Goal: Task Accomplishment & Management: Complete application form

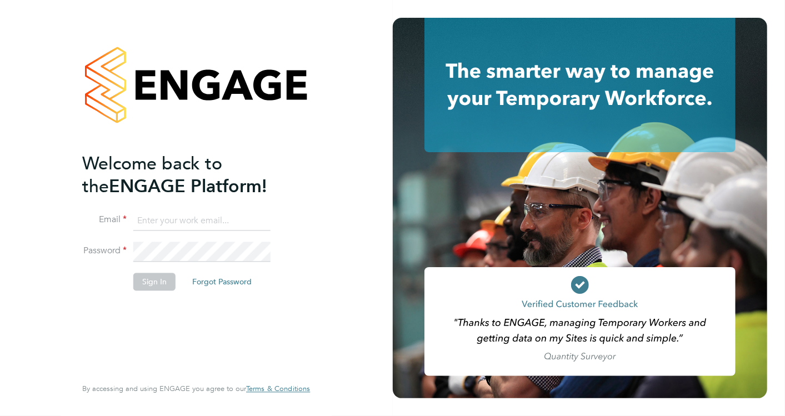
type input "cosmin.balan@bluearrow.co.uk"
click at [129, 282] on li "Sign In Forgot Password" at bounding box center [190, 287] width 217 height 29
click at [152, 281] on button "Sign In" at bounding box center [154, 282] width 42 height 18
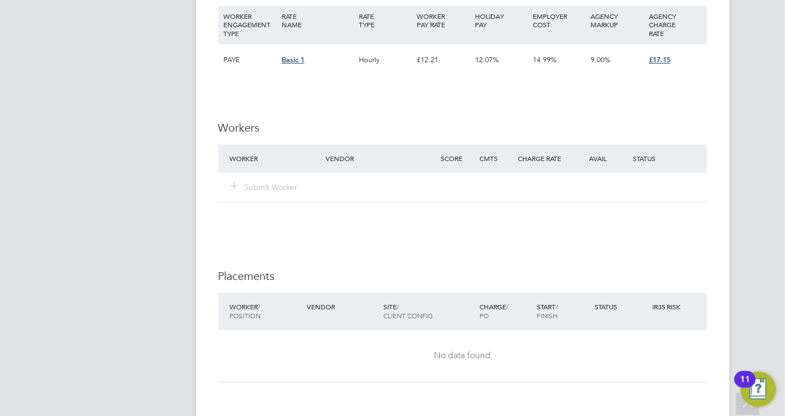
scroll to position [857, 0]
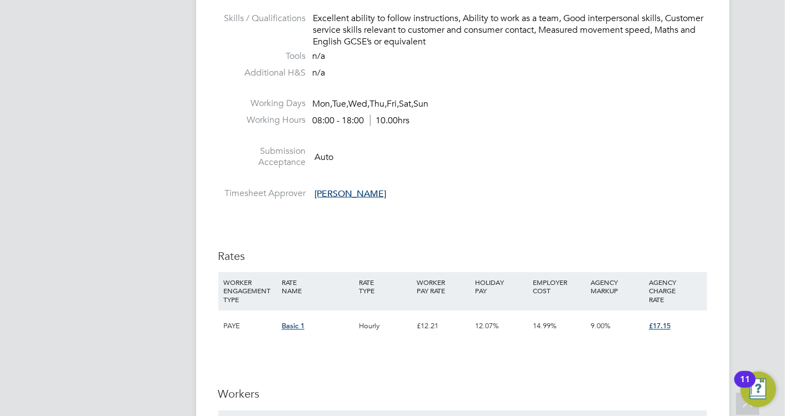
scroll to position [1111, 0]
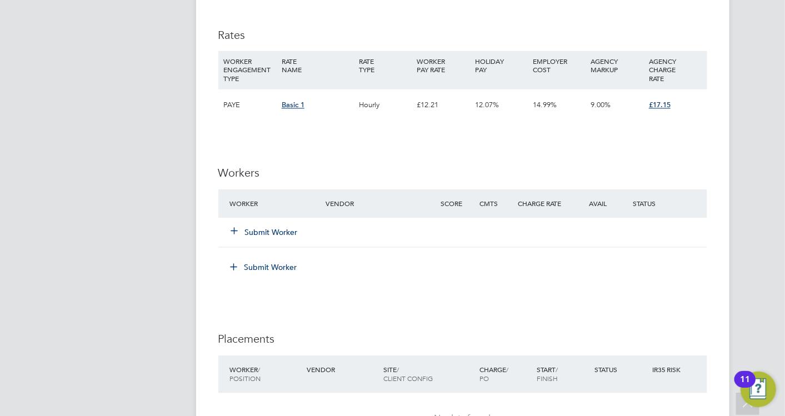
click at [232, 231] on icon at bounding box center [235, 231] width 8 height 8
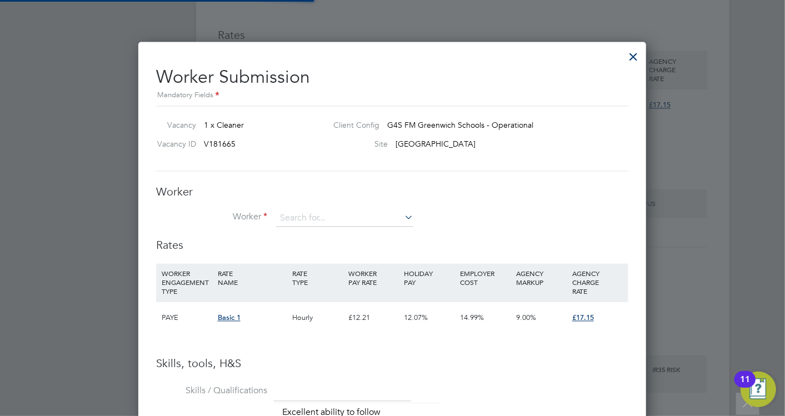
scroll to position [831, 508]
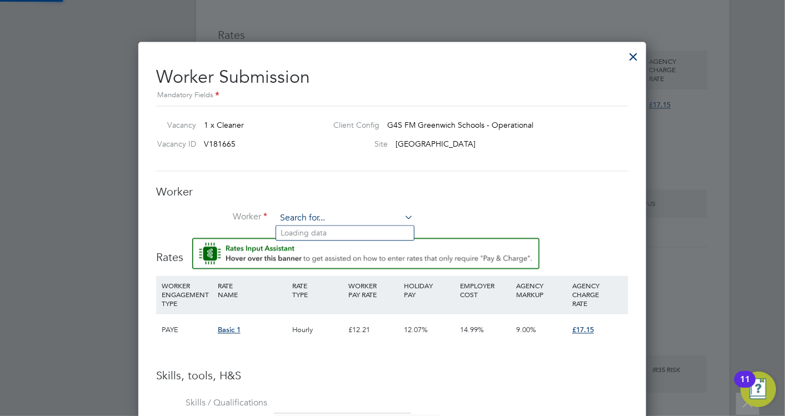
click at [319, 213] on input at bounding box center [344, 219] width 137 height 17
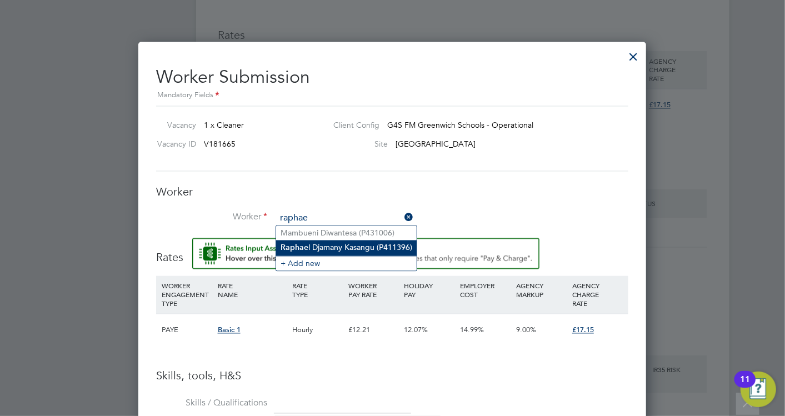
click at [336, 247] on li "Raphae l Djamany Kasangu (P411396)" at bounding box center [346, 248] width 141 height 15
type input "[PERSON_NAME] (P411396)"
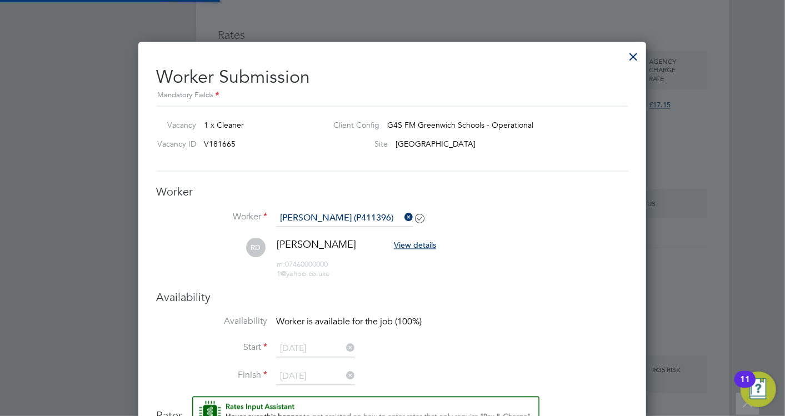
scroll to position [979, 508]
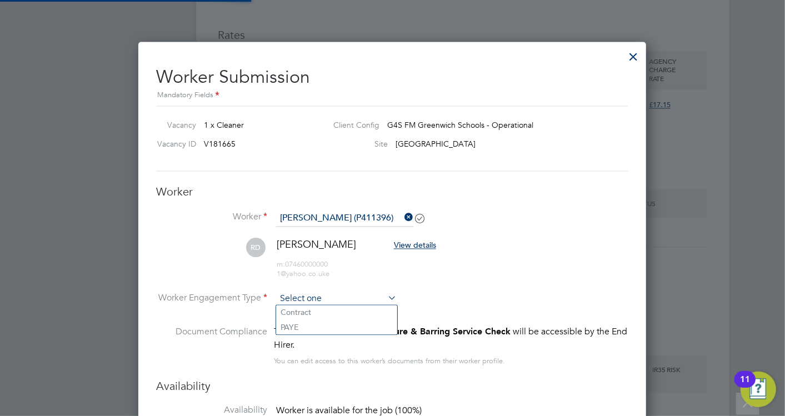
click at [360, 304] on input at bounding box center [336, 299] width 121 height 17
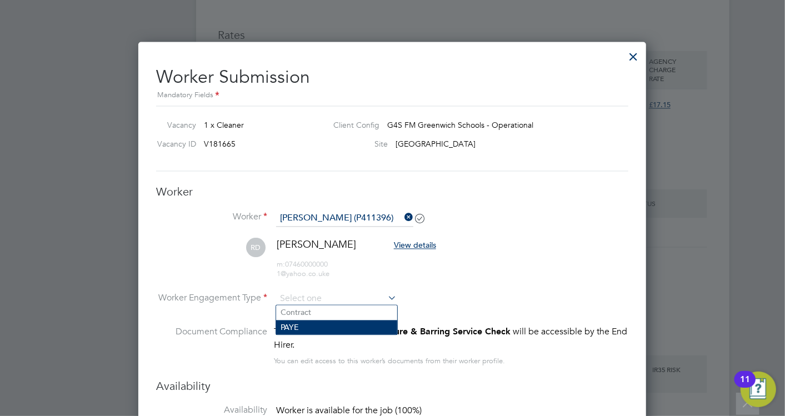
click at [316, 325] on li "PAYE" at bounding box center [336, 328] width 121 height 14
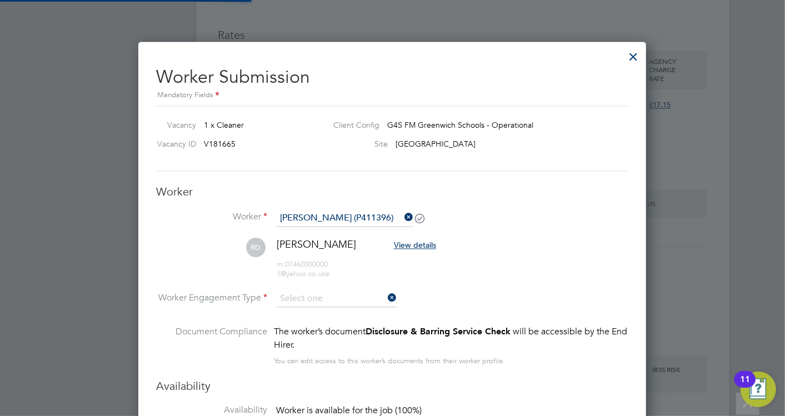
type input "PAYE"
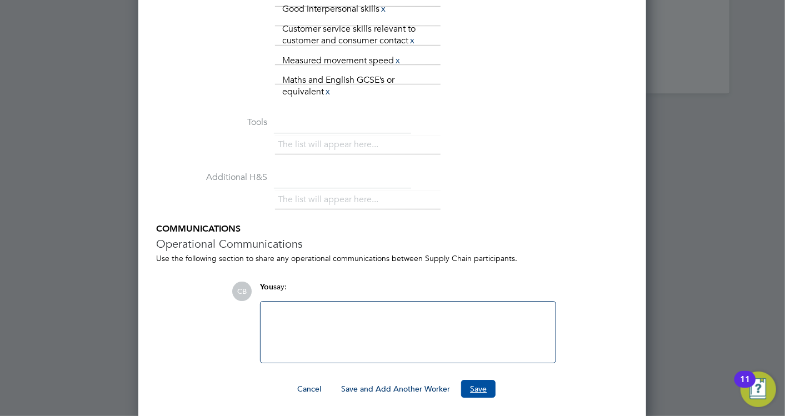
click at [471, 386] on button "Save" at bounding box center [478, 389] width 34 height 18
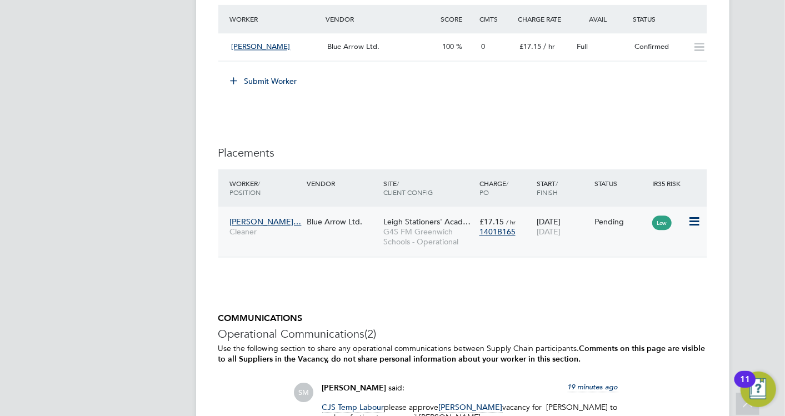
click at [694, 220] on icon at bounding box center [693, 221] width 11 height 13
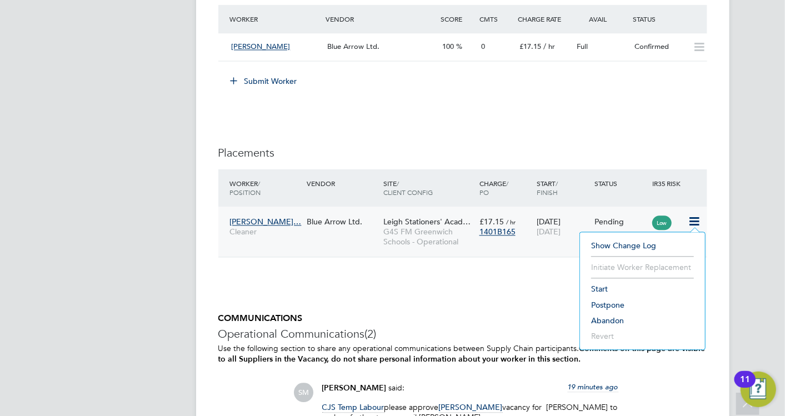
click at [629, 286] on li "Start" at bounding box center [643, 289] width 114 height 16
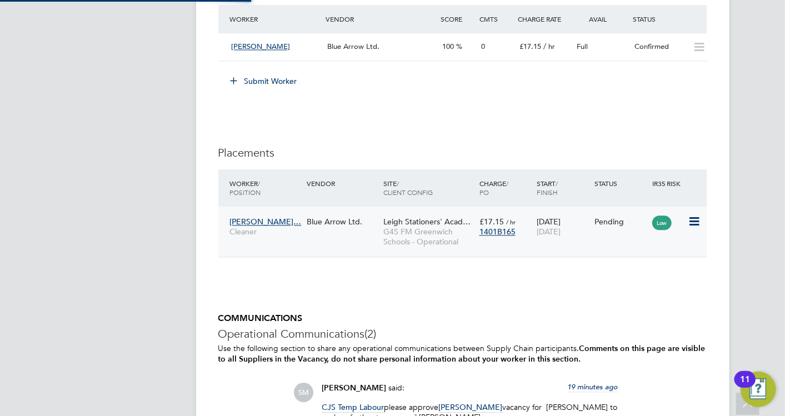
type input "[PERSON_NAME]"
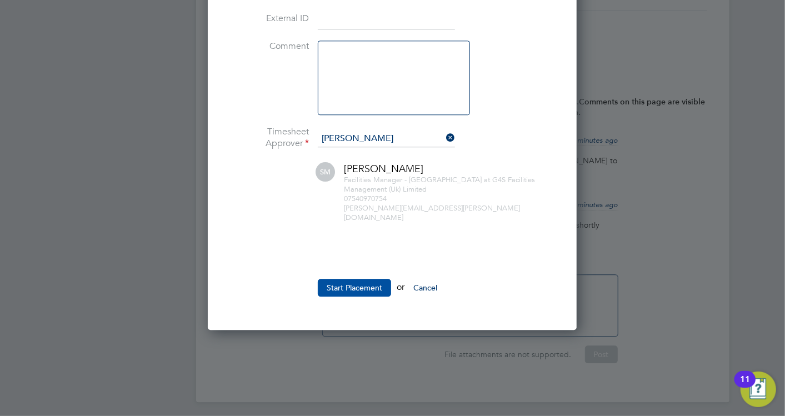
click at [339, 279] on button "Start Placement" at bounding box center [354, 288] width 73 height 18
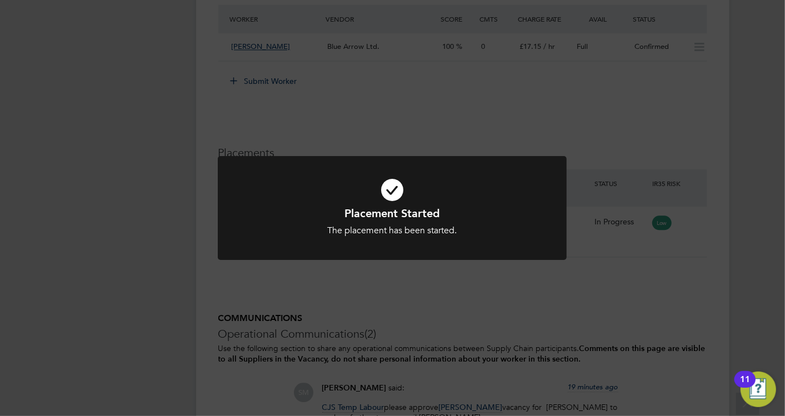
click at [589, 35] on div "Placement Started The placement has been started. Cancel Okay" at bounding box center [392, 208] width 785 height 416
